Goal: Find specific page/section: Find specific page/section

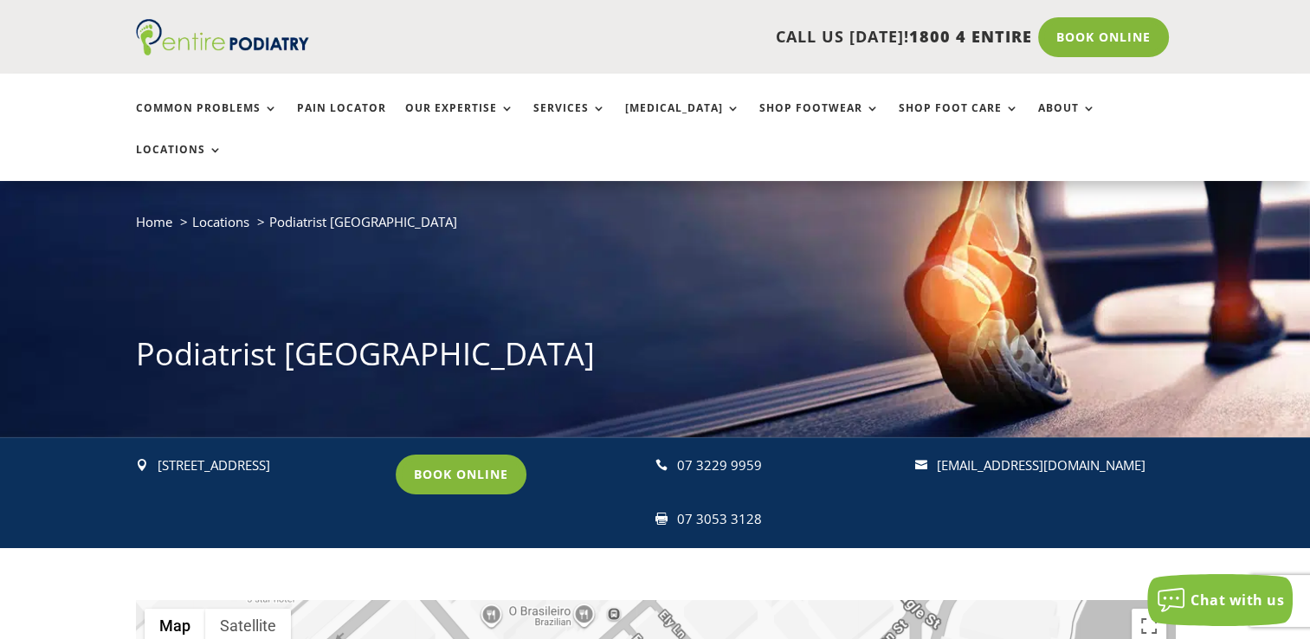
scroll to position [68, 0]
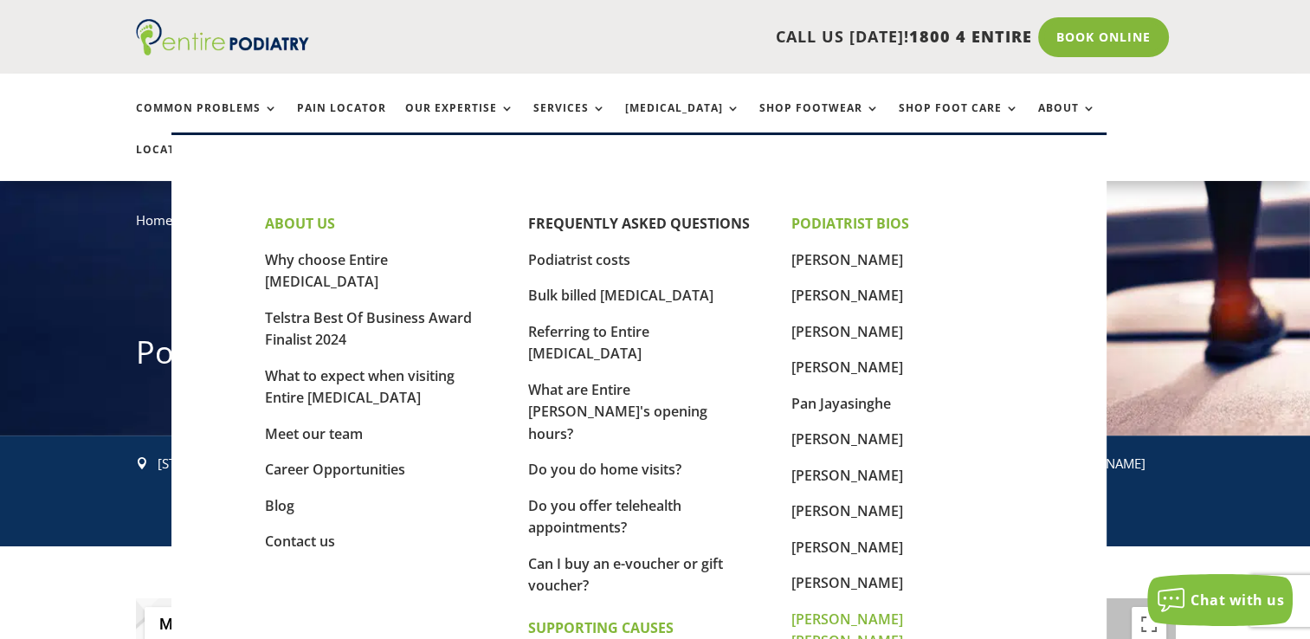
click at [838, 622] on link "[PERSON_NAME] [PERSON_NAME]" at bounding box center [847, 630] width 112 height 42
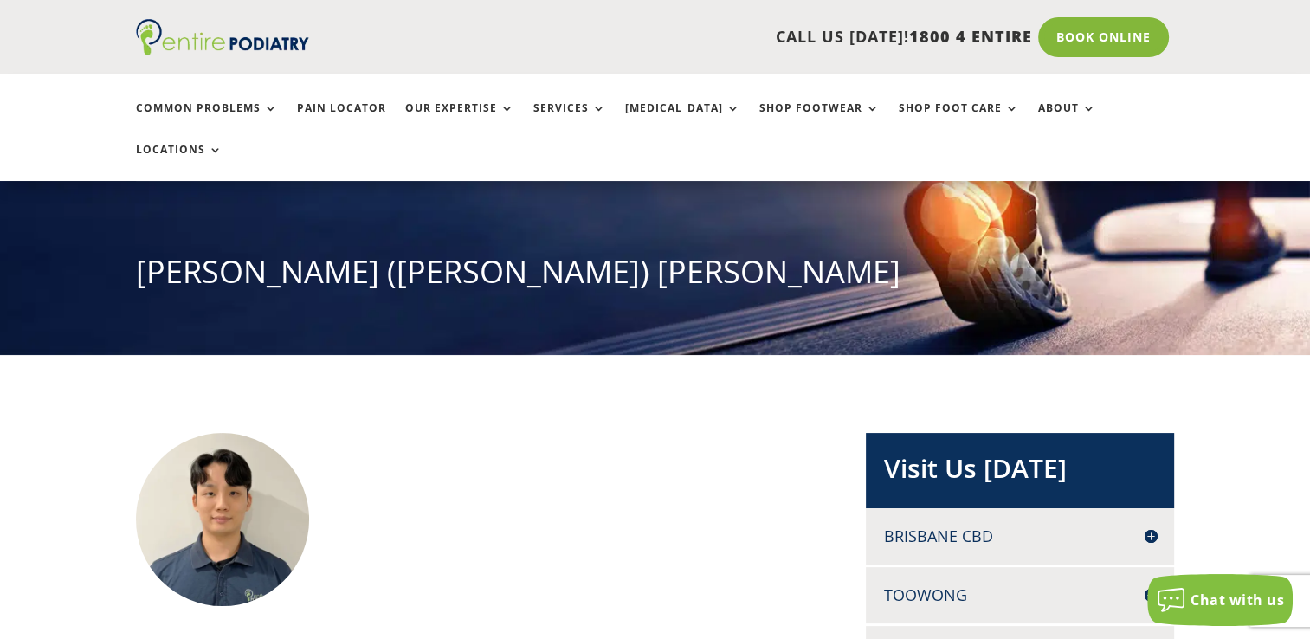
scroll to position [144, 0]
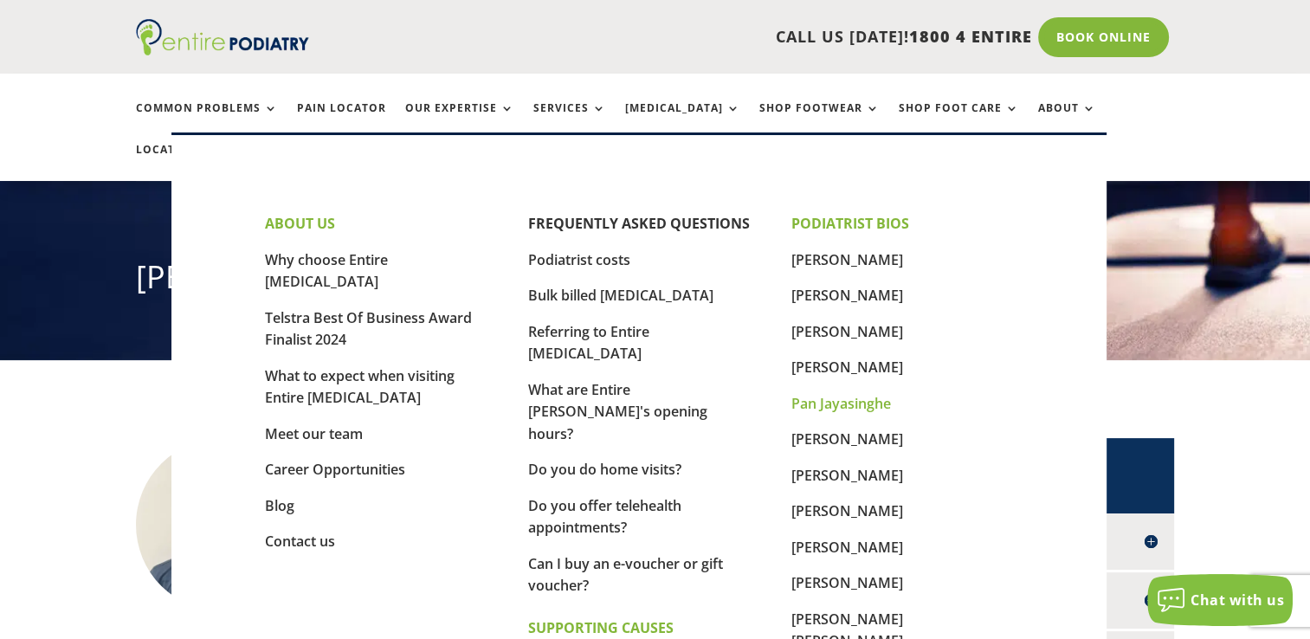
click at [832, 402] on link "Pan Jayasinghe" at bounding box center [841, 403] width 100 height 19
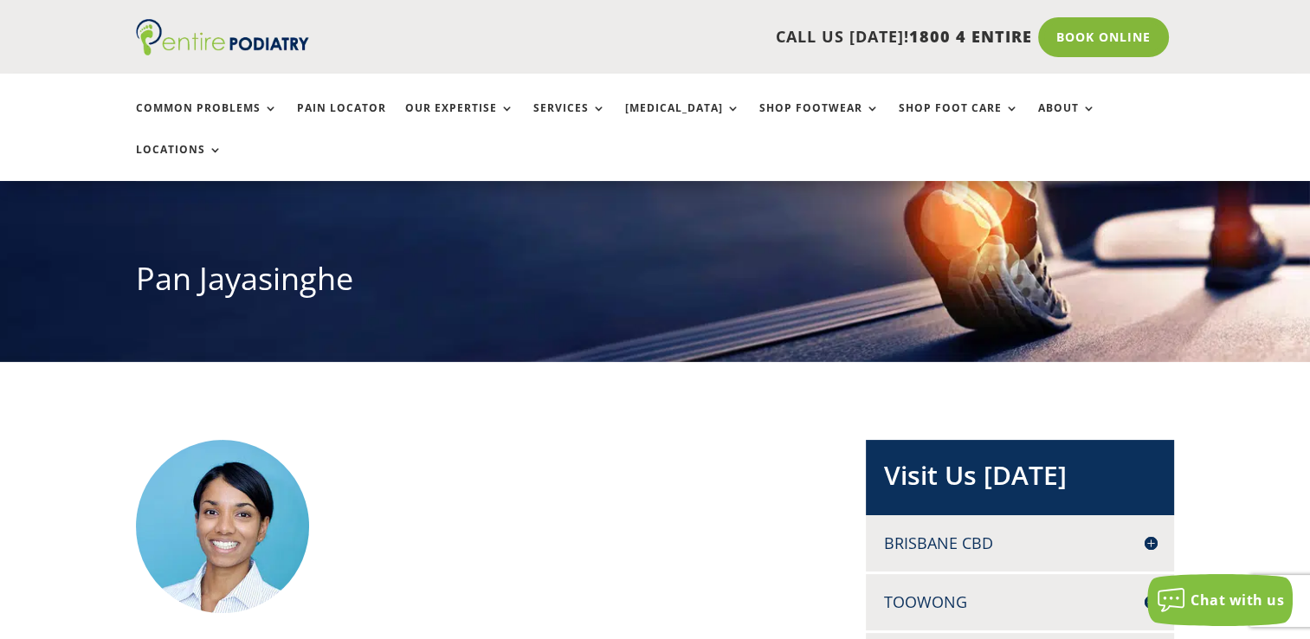
scroll to position [351, 0]
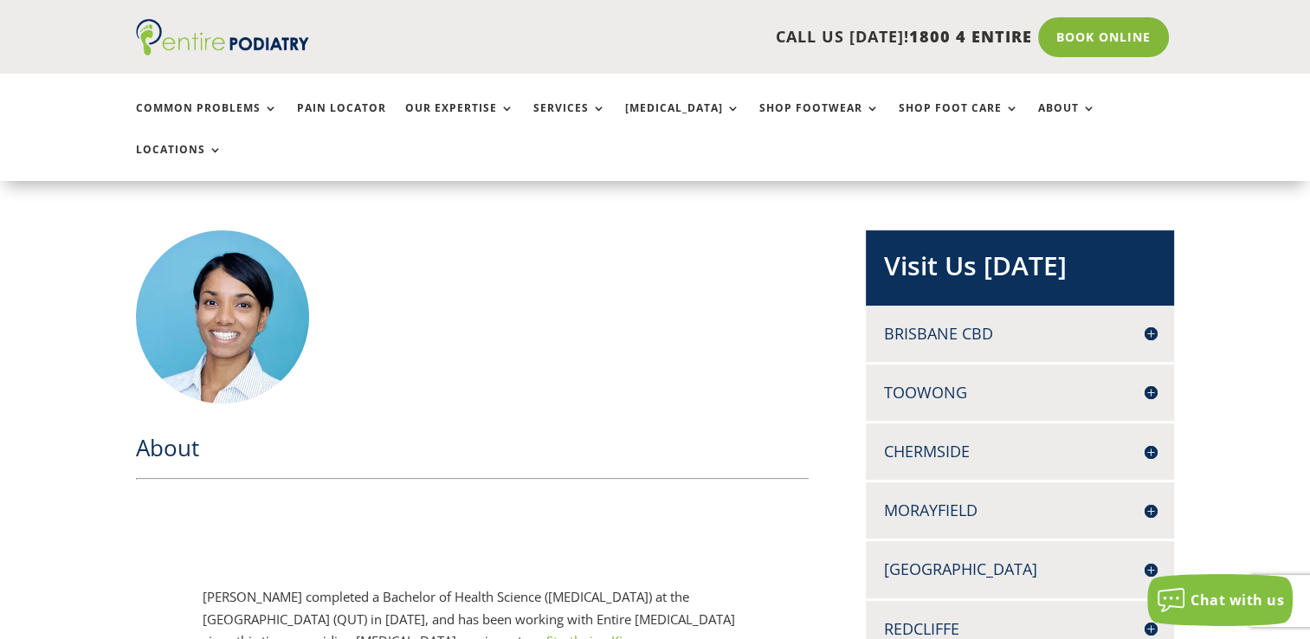
click at [1148, 323] on h4 "Brisbane CBD" at bounding box center [1020, 334] width 274 height 22
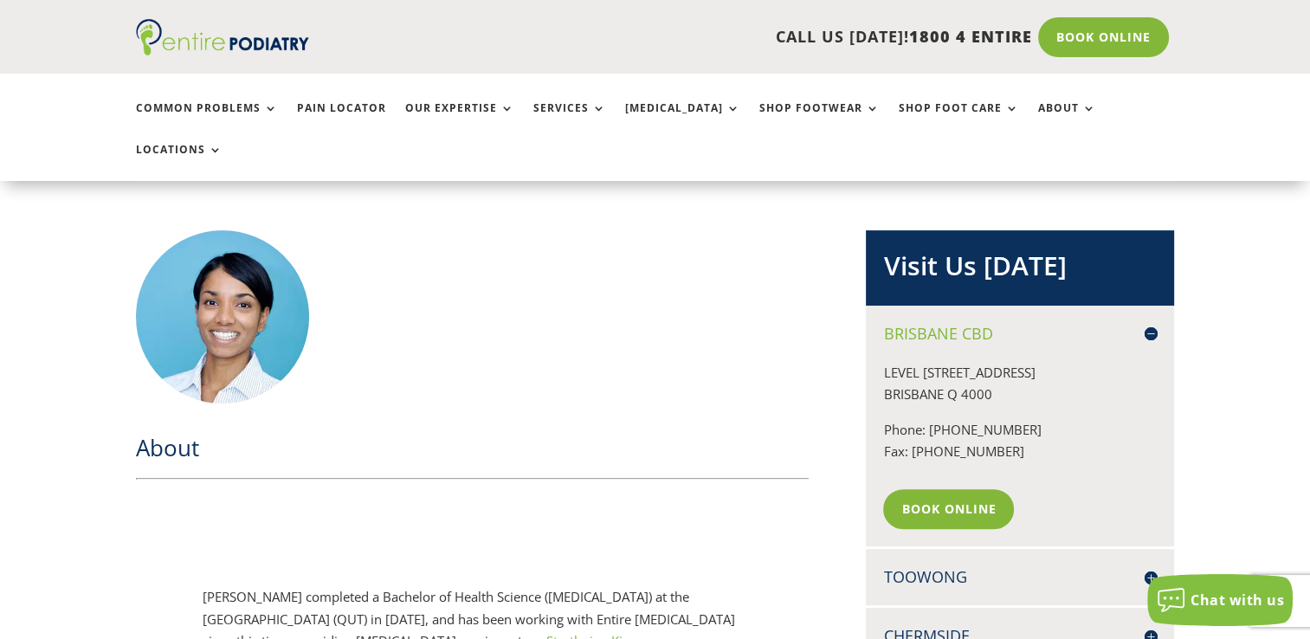
scroll to position [699, 0]
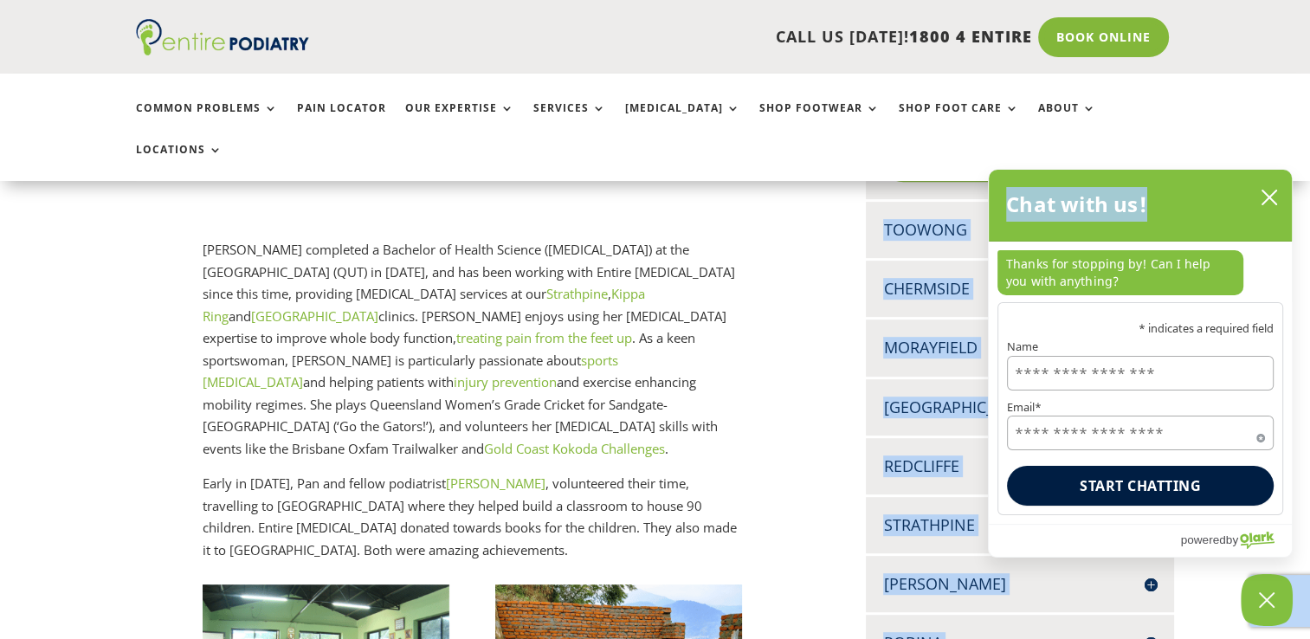
drag, startPoint x: 1151, startPoint y: 184, endPoint x: 1267, endPoint y: 164, distance: 117.7
click at [1272, 202] on icon "close chatbox" at bounding box center [1268, 197] width 17 height 17
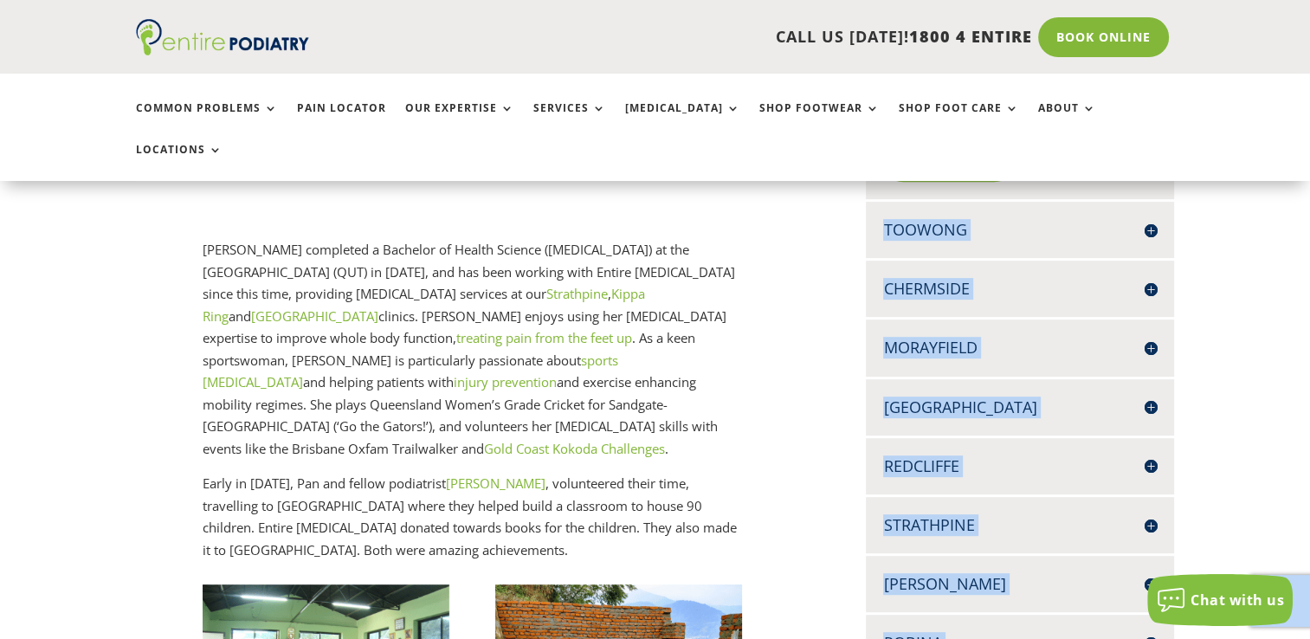
click at [1154, 219] on h4 "Toowong" at bounding box center [1020, 230] width 274 height 22
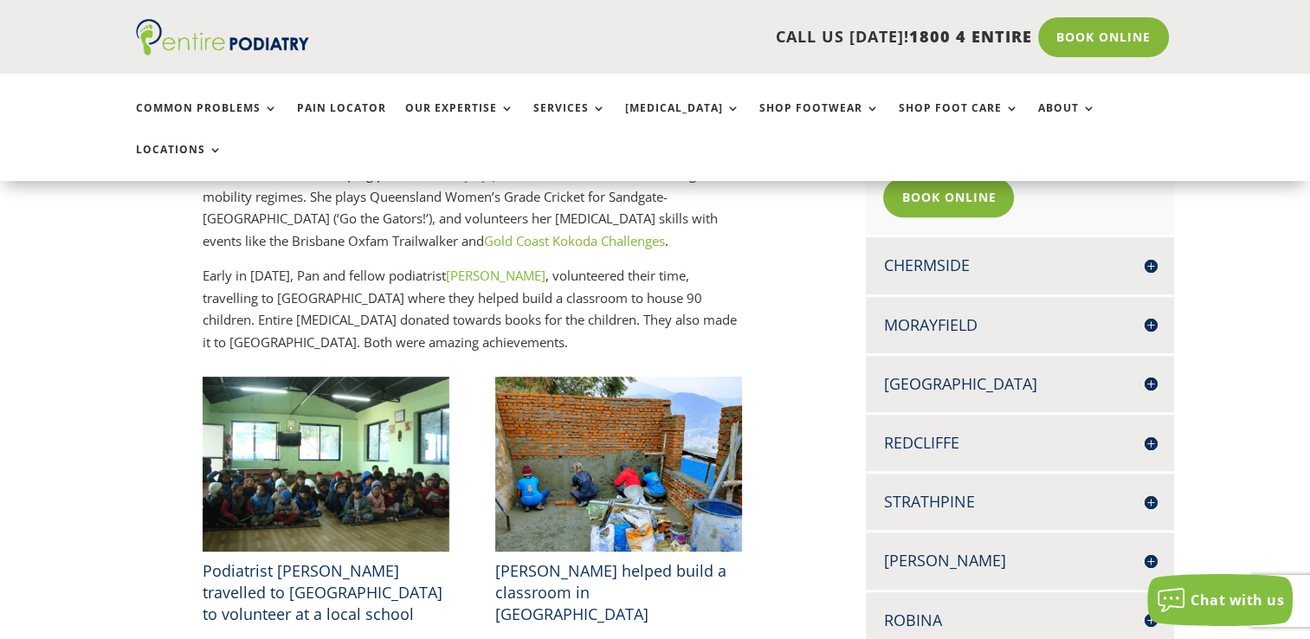
scroll to position [907, 0]
click at [1152, 254] on h4 "Chermside" at bounding box center [1020, 265] width 274 height 22
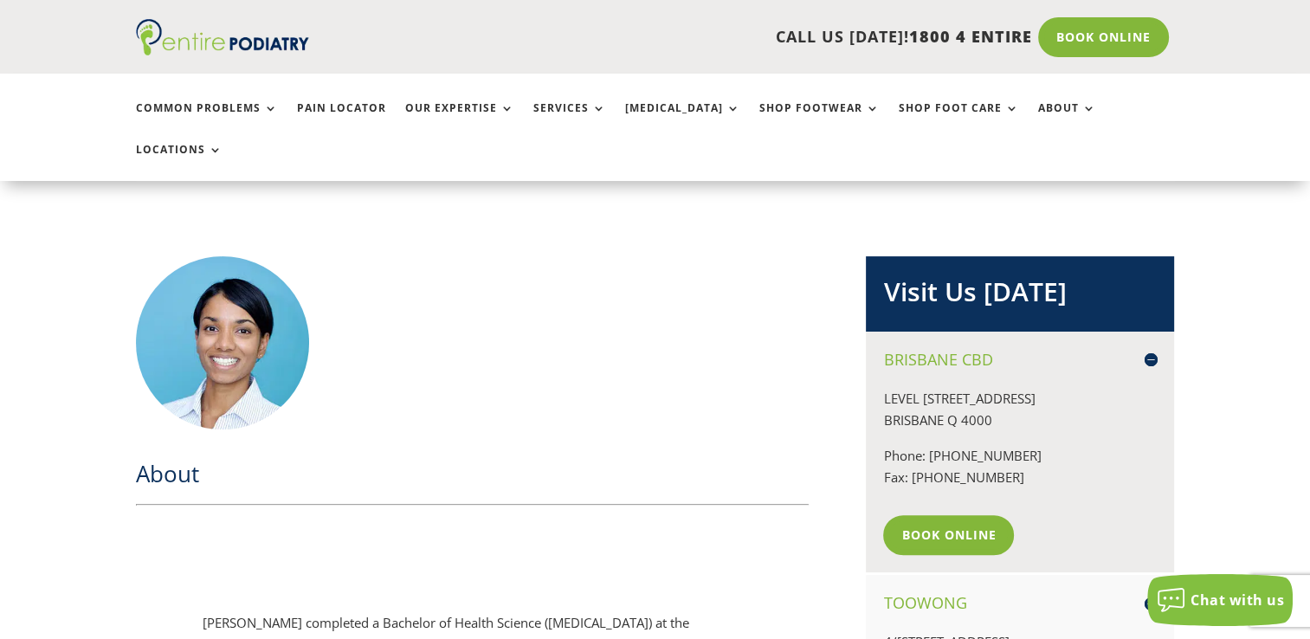
scroll to position [291, 0]
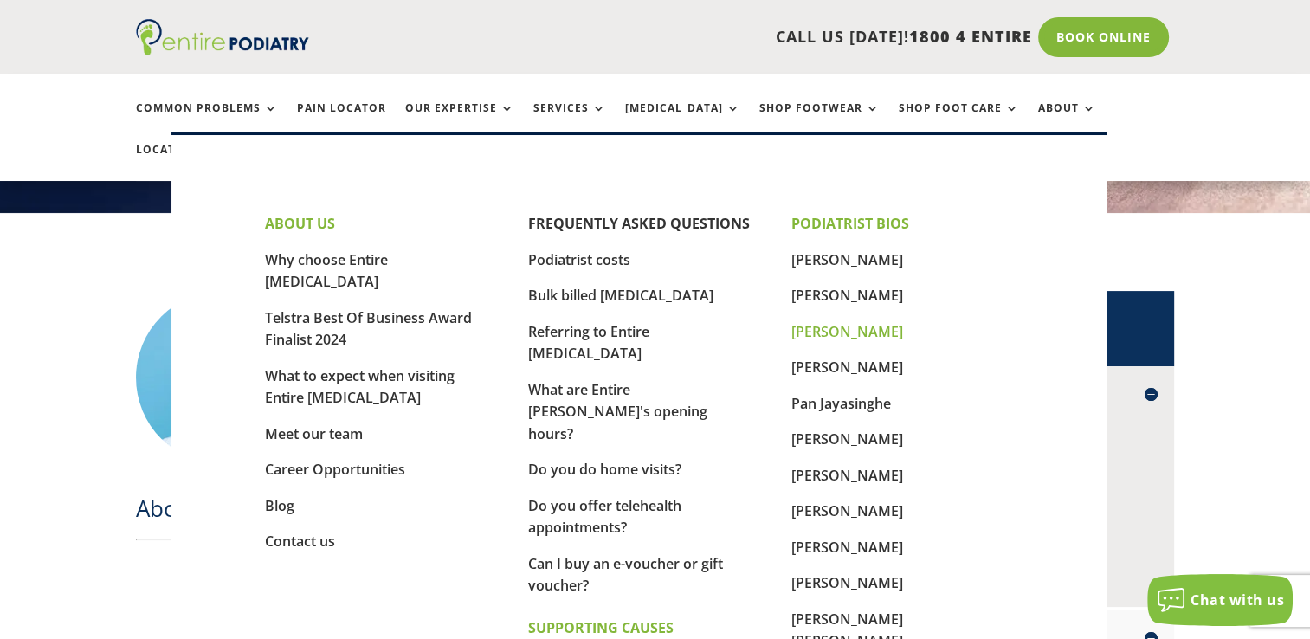
click at [813, 329] on link "[PERSON_NAME]" at bounding box center [847, 331] width 112 height 19
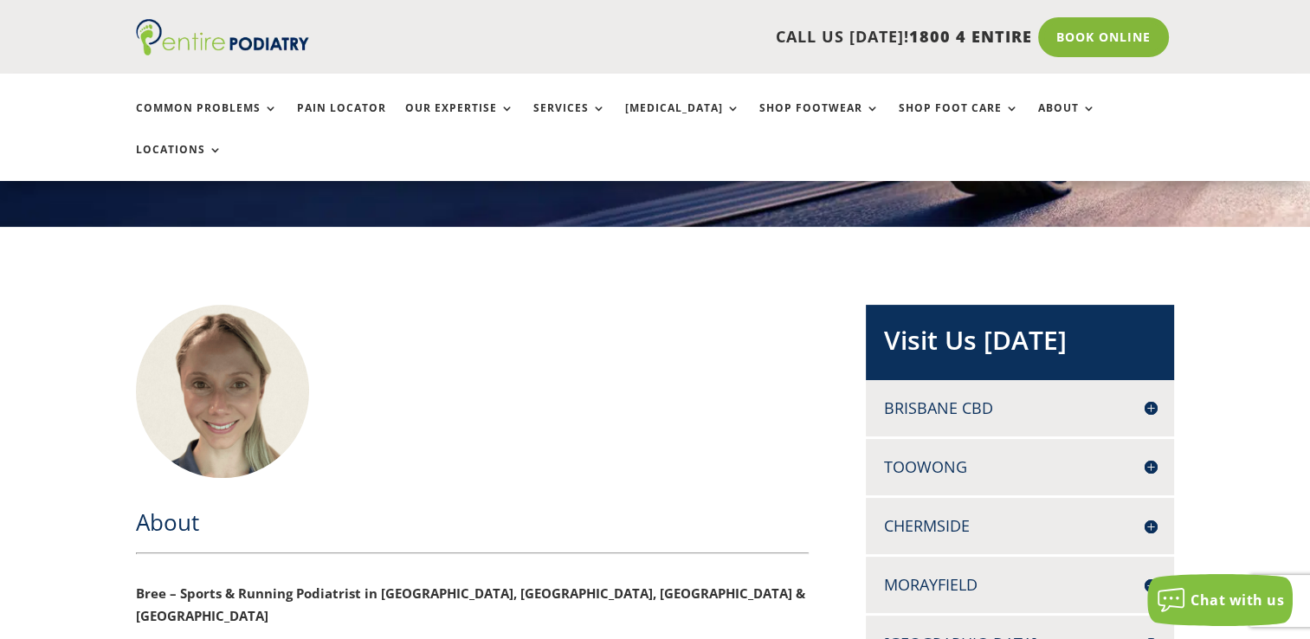
scroll to position [556, 0]
